Goal: Task Accomplishment & Management: Manage account settings

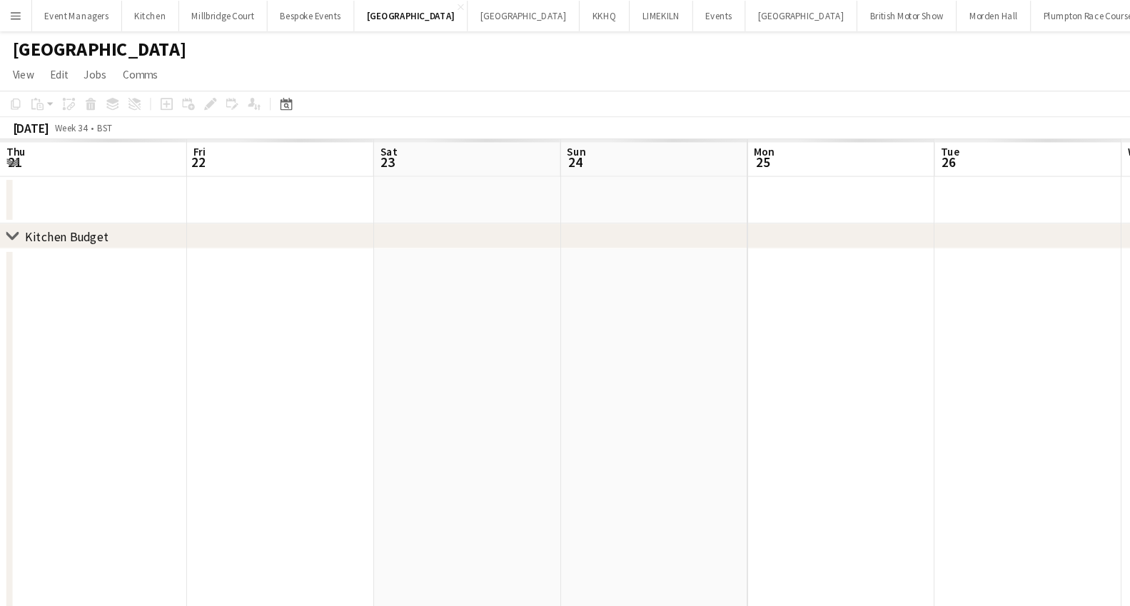
scroll to position [0, 409]
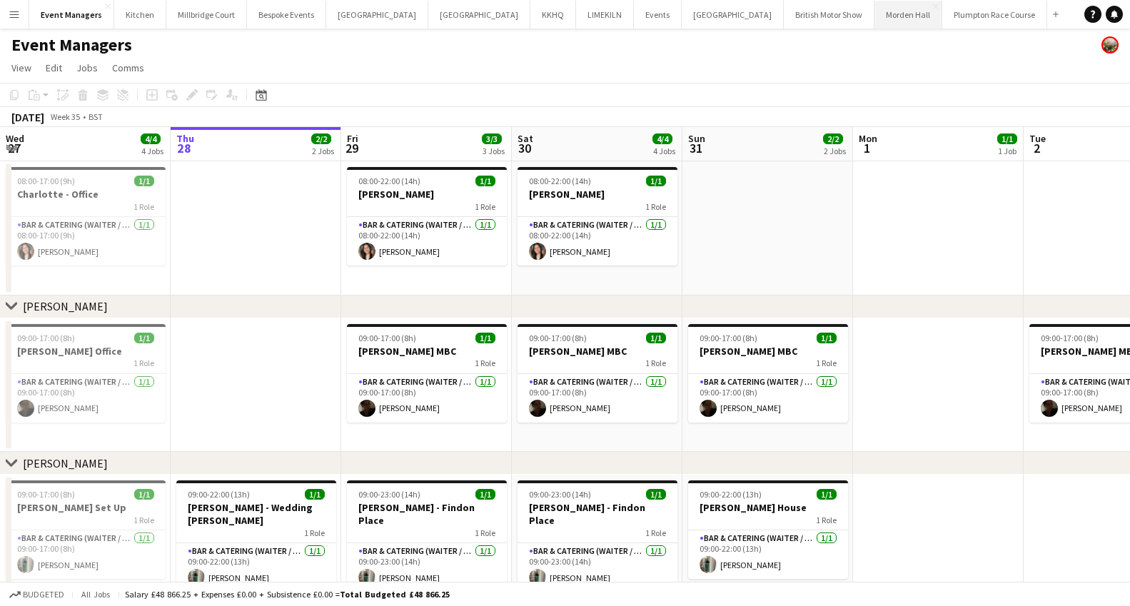
click at [875, 16] on button "[GEOGRAPHIC_DATA] Close" at bounding box center [909, 15] width 68 height 28
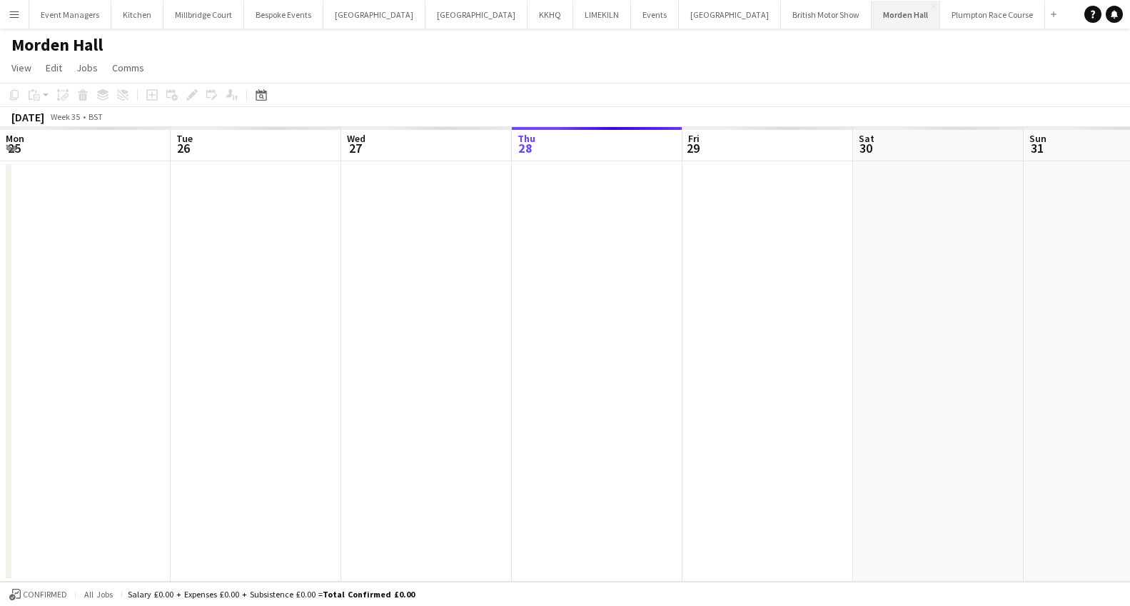
scroll to position [0, 341]
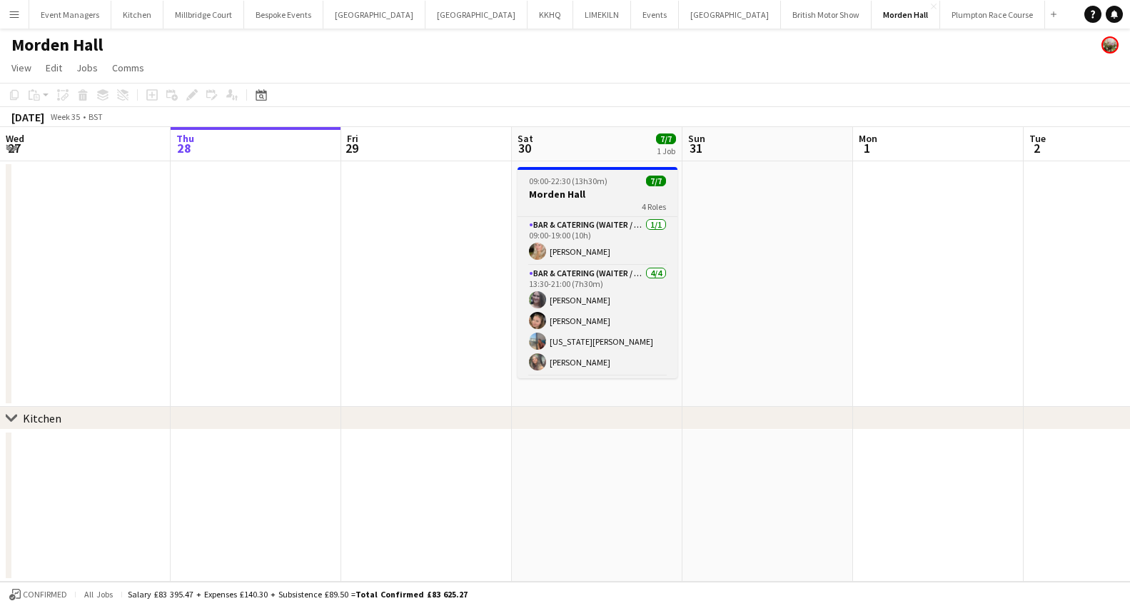
click at [600, 189] on h3 "Morden Hall" at bounding box center [598, 194] width 160 height 13
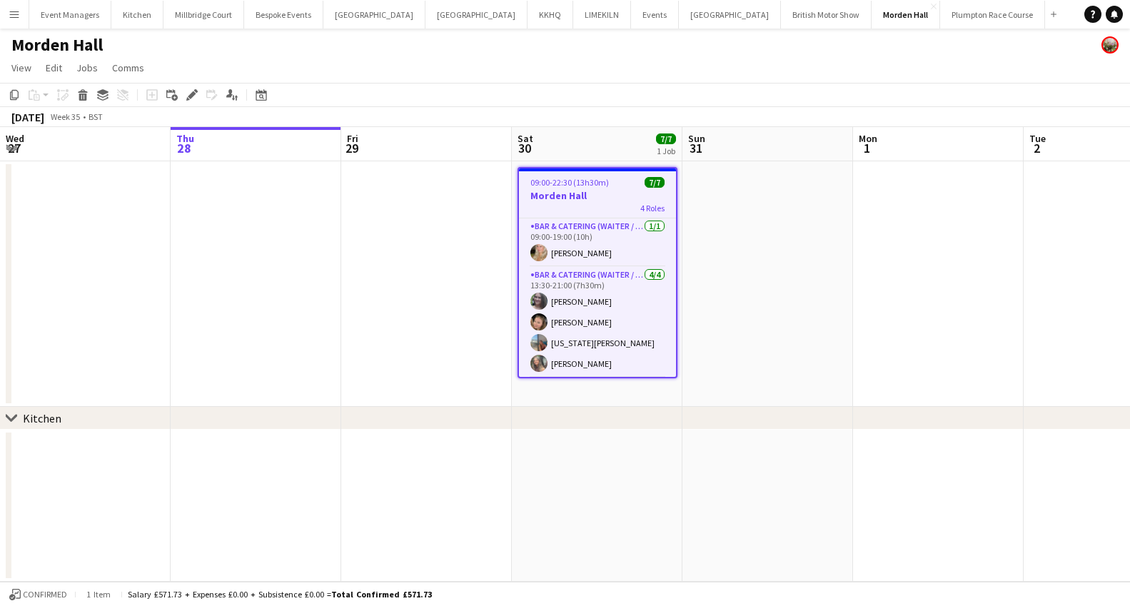
click at [600, 189] on h3 "Morden Hall" at bounding box center [597, 195] width 157 height 13
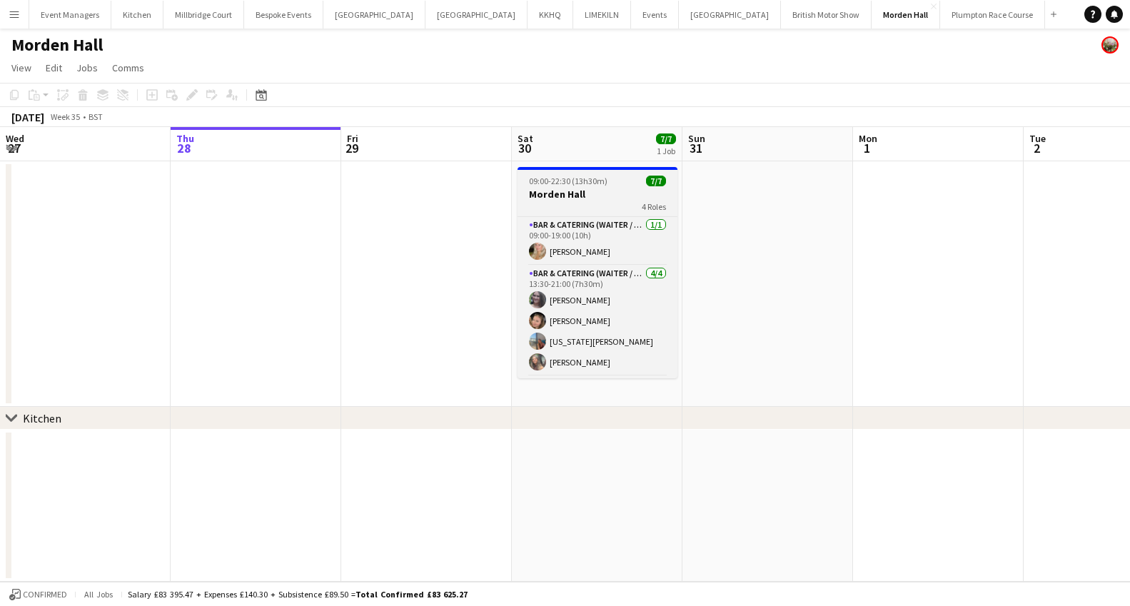
click at [600, 189] on h3 "Morden Hall" at bounding box center [598, 194] width 160 height 13
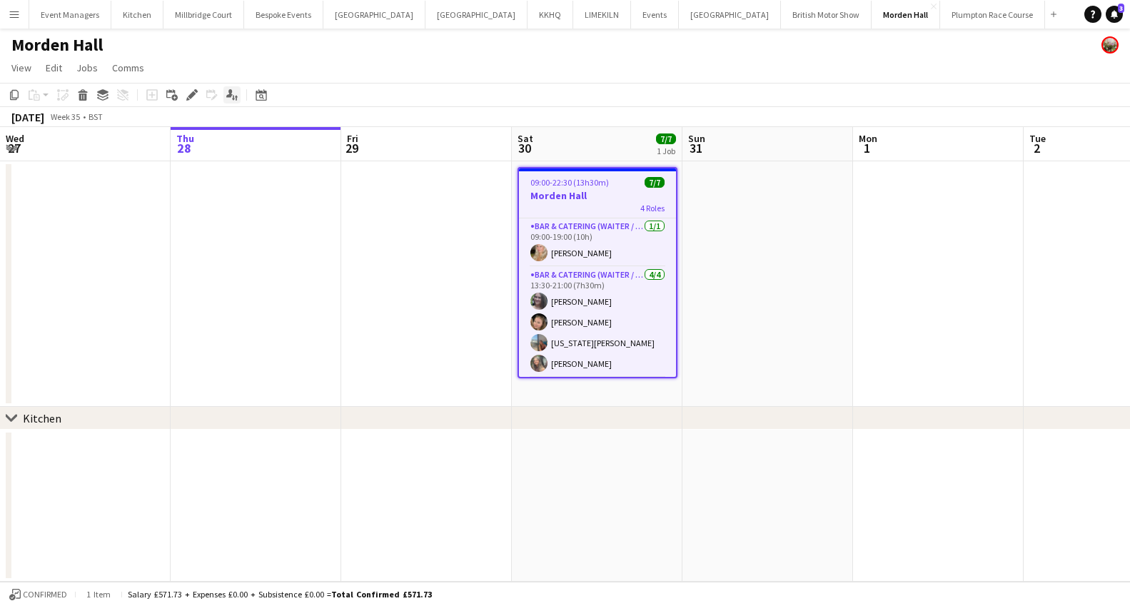
click at [229, 94] on icon at bounding box center [229, 93] width 6 height 8
